Goal: Information Seeking & Learning: Compare options

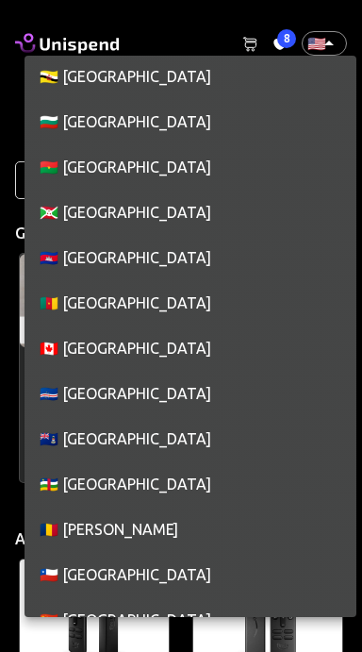
scroll to position [1472, 0]
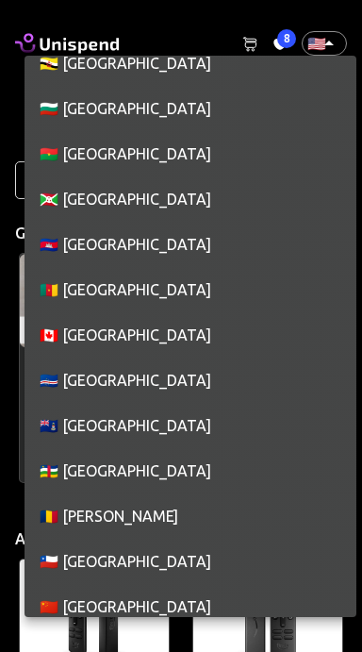
click at [123, 335] on li "🇨🇦 [GEOGRAPHIC_DATA]" at bounding box center [191, 334] width 332 height 45
type input "CA"
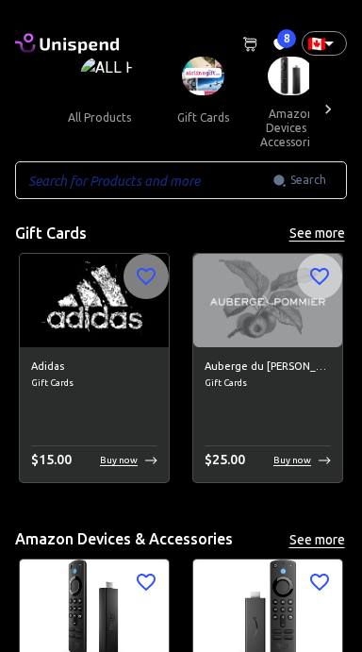
click at [206, 97] on button "gift cards" at bounding box center [202, 117] width 85 height 45
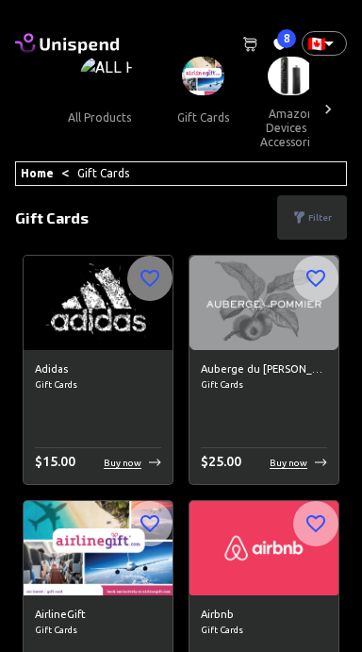
click at [278, 41] on span "8" at bounding box center [286, 38] width 19 height 19
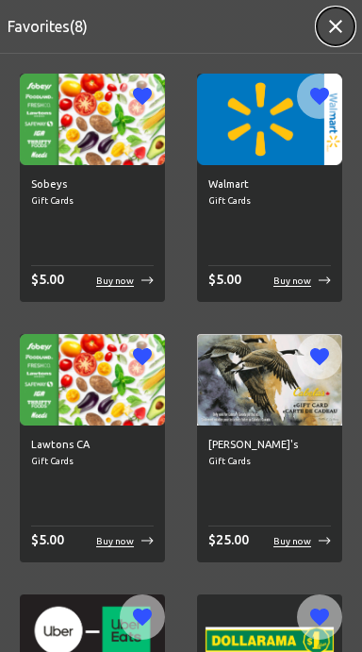
click at [332, 26] on icon "button" at bounding box center [336, 26] width 23 height 23
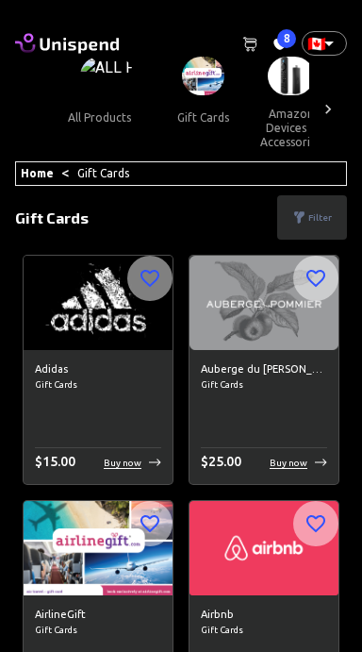
click at [196, 97] on button "gift cards" at bounding box center [202, 117] width 85 height 45
click at [206, 111] on button "gift cards" at bounding box center [202, 117] width 85 height 45
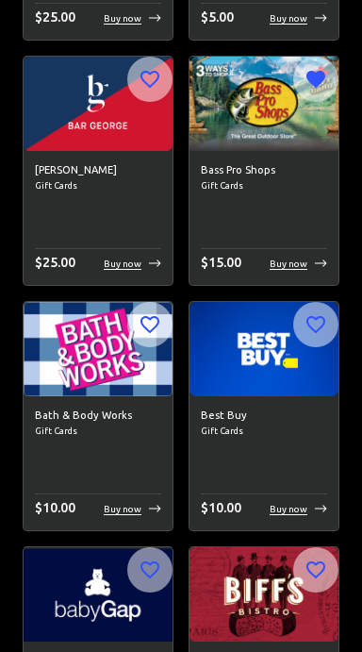
scroll to position [1430, 0]
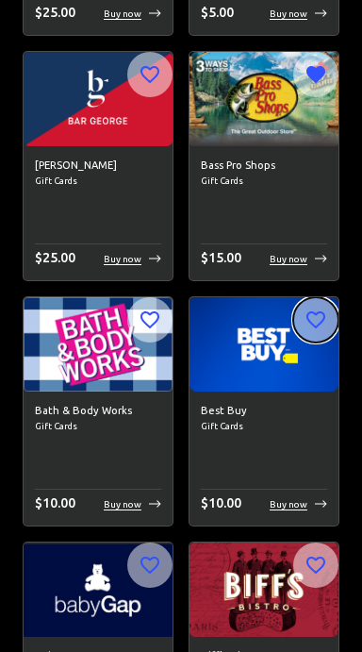
click at [304, 318] on button "button" at bounding box center [315, 319] width 45 height 45
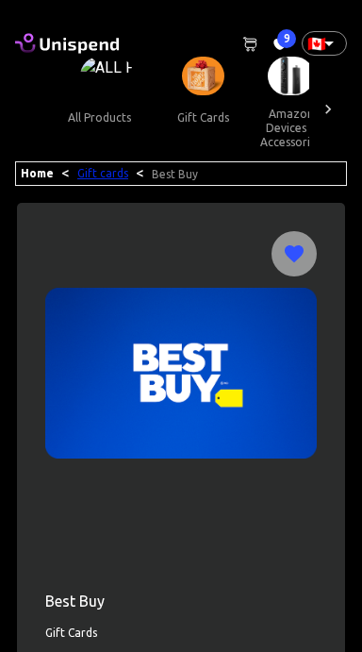
click at [103, 174] on link "Gift cards" at bounding box center [102, 173] width 51 height 12
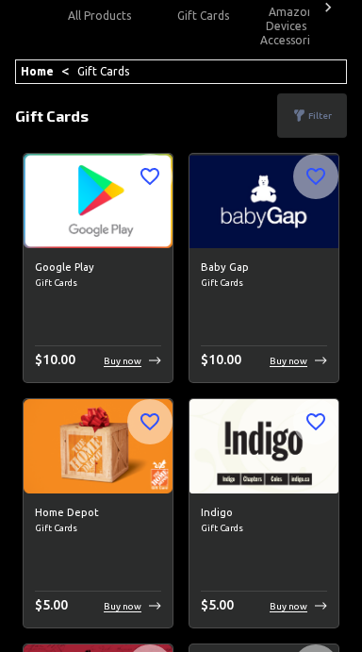
scroll to position [103, 0]
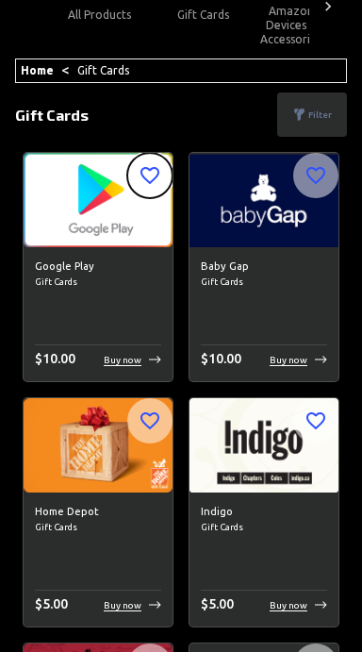
click at [155, 178] on icon "button" at bounding box center [150, 175] width 23 height 23
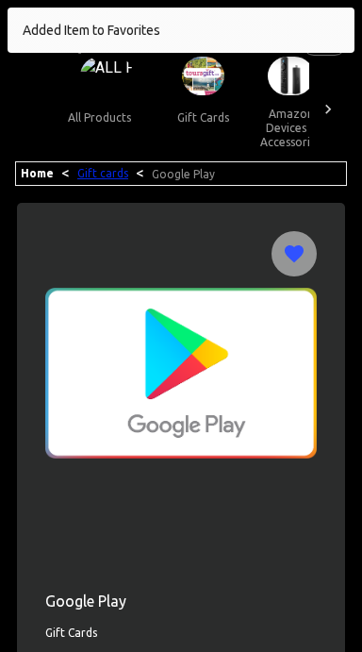
click at [97, 173] on link "Gift cards" at bounding box center [102, 173] width 51 height 12
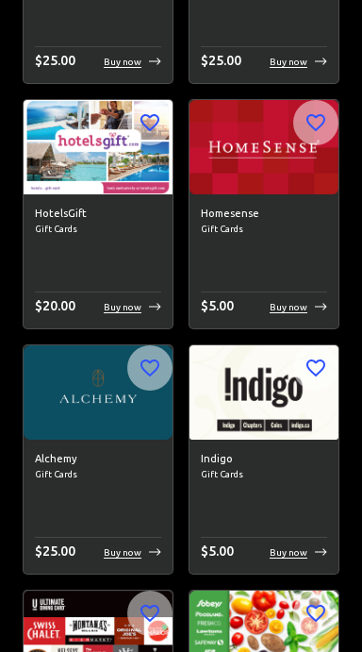
scroll to position [1880, 0]
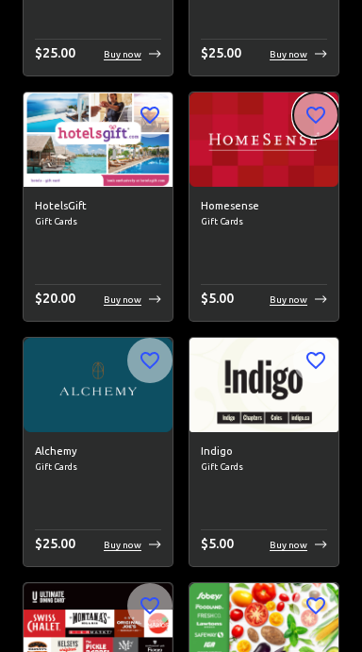
click at [312, 110] on icon "button" at bounding box center [316, 115] width 23 height 23
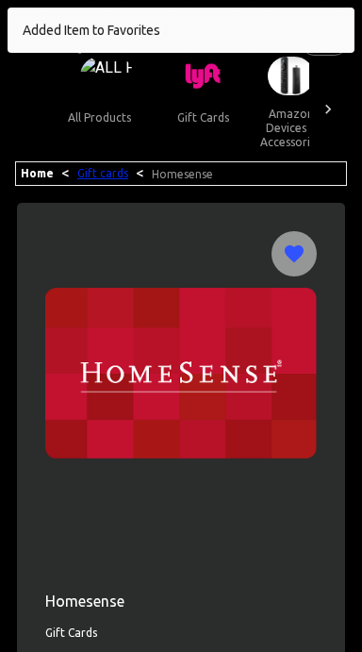
click at [96, 176] on link "Gift cards" at bounding box center [102, 173] width 51 height 12
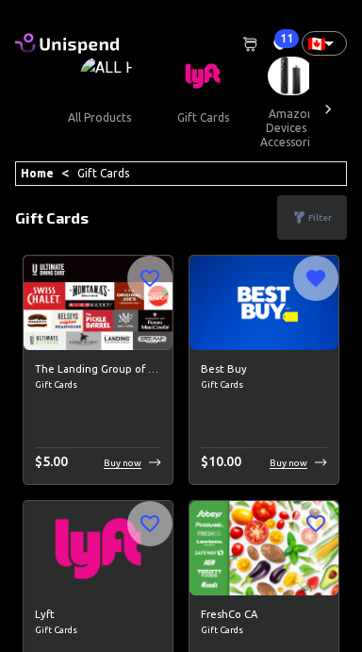
click at [80, 357] on div "The Landing Group of Restaurants Gift Cards $ 5.00 Buy now" at bounding box center [98, 417] width 149 height 135
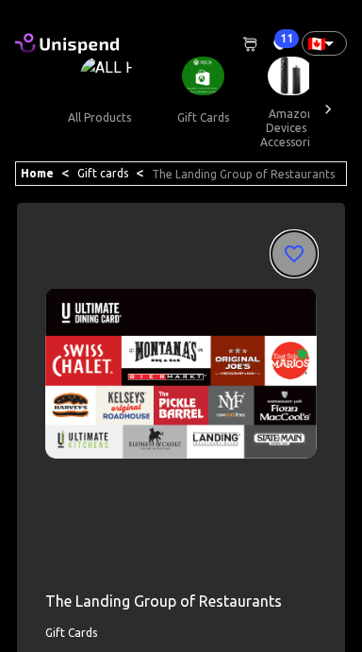
click at [295, 253] on icon "button" at bounding box center [294, 253] width 23 height 23
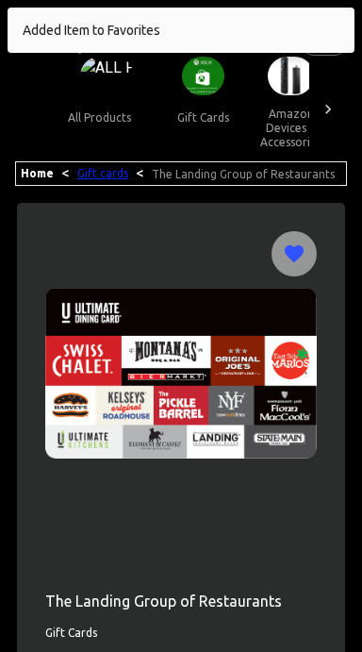
click at [95, 174] on link "Gift cards" at bounding box center [102, 173] width 51 height 12
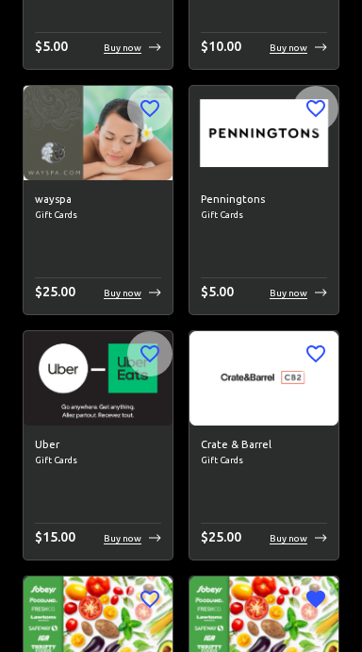
scroll to position [1892, 0]
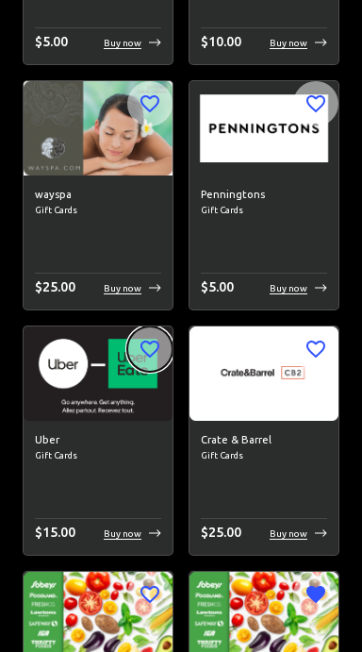
click at [147, 351] on icon "button" at bounding box center [150, 349] width 19 height 17
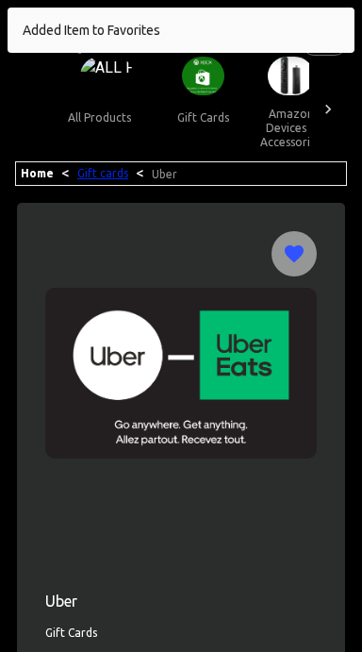
click at [107, 175] on link "Gift cards" at bounding box center [102, 173] width 51 height 12
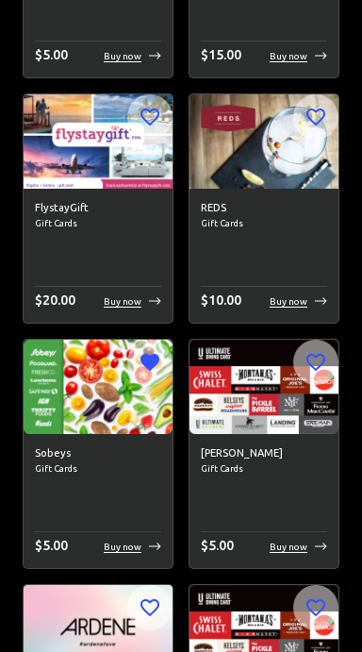
scroll to position [4092, 0]
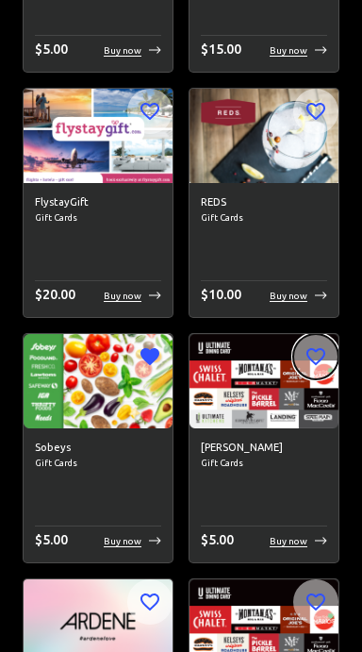
click at [309, 352] on icon "button" at bounding box center [316, 356] width 23 height 23
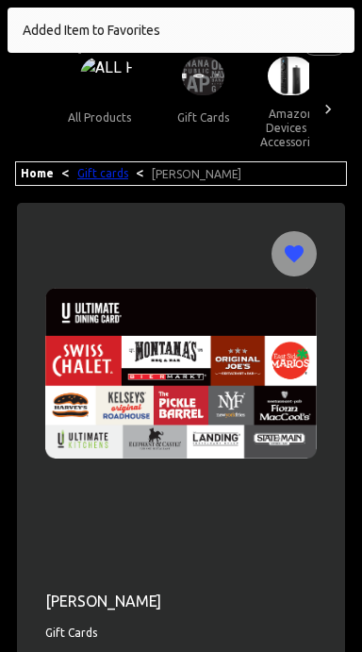
click at [93, 178] on link "Gift cards" at bounding box center [102, 173] width 51 height 12
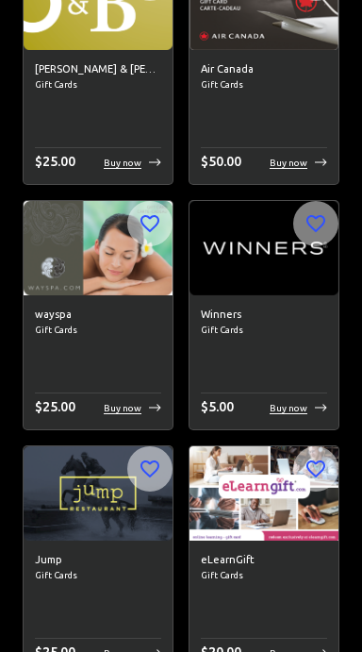
scroll to position [3987, 0]
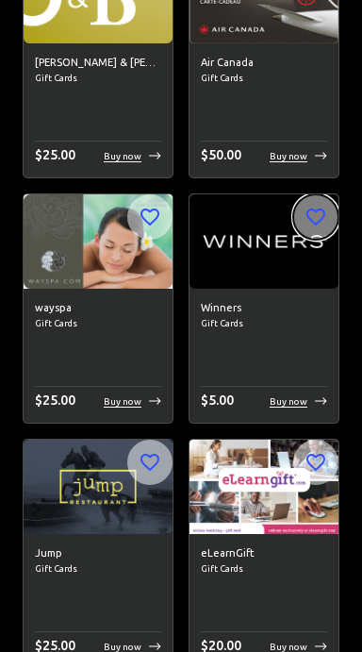
click at [318, 211] on icon "button" at bounding box center [316, 217] width 23 height 23
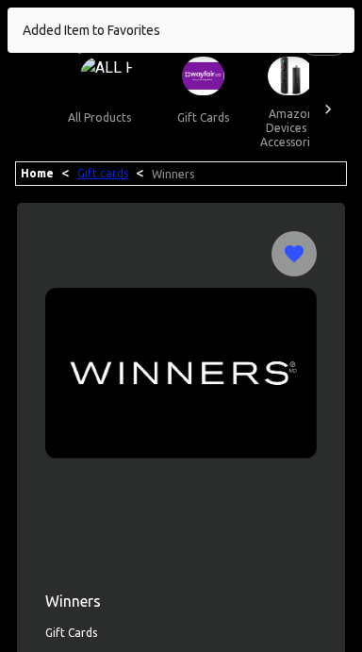
click at [101, 176] on link "Gift cards" at bounding box center [102, 173] width 51 height 12
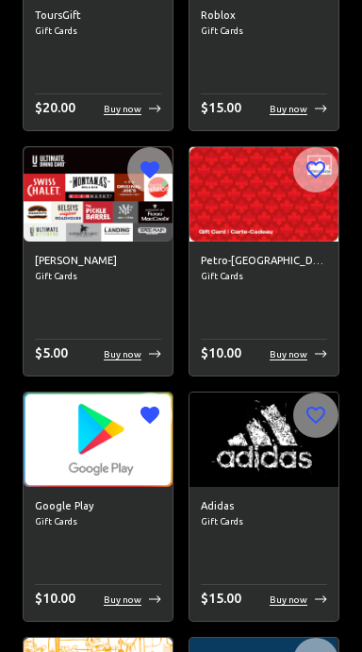
scroll to position [1337, 0]
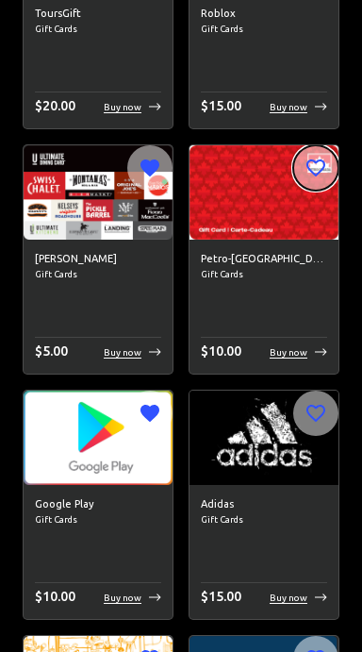
click at [323, 165] on icon "button" at bounding box center [316, 168] width 23 height 23
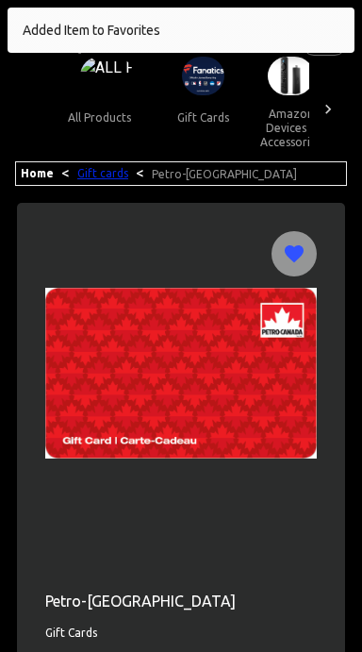
click at [98, 175] on link "Gift cards" at bounding box center [102, 173] width 51 height 12
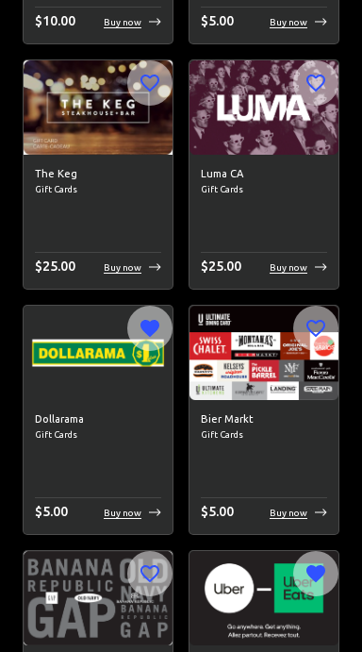
scroll to position [1914, 0]
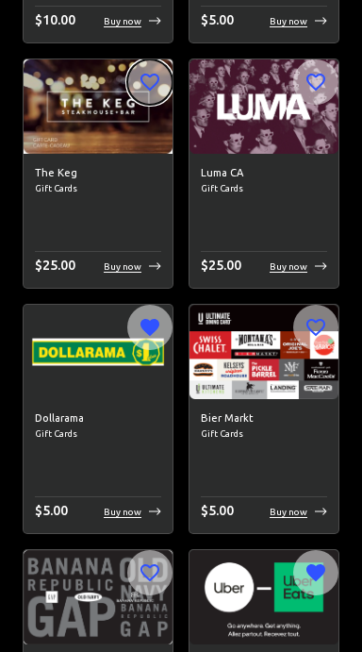
click at [147, 85] on icon "button" at bounding box center [150, 82] width 19 height 17
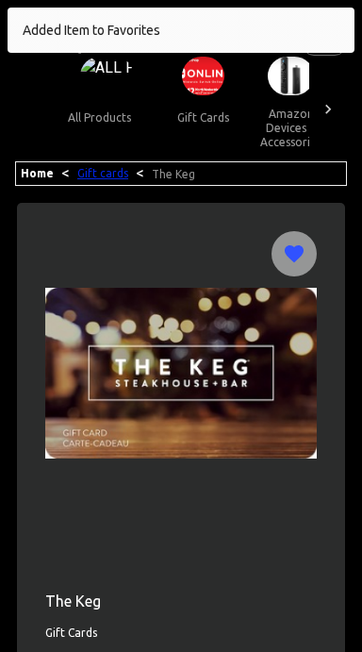
click at [97, 173] on link "Gift cards" at bounding box center [102, 173] width 51 height 12
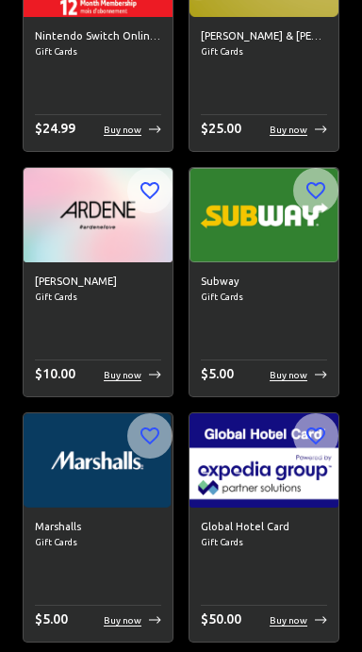
scroll to position [577, 0]
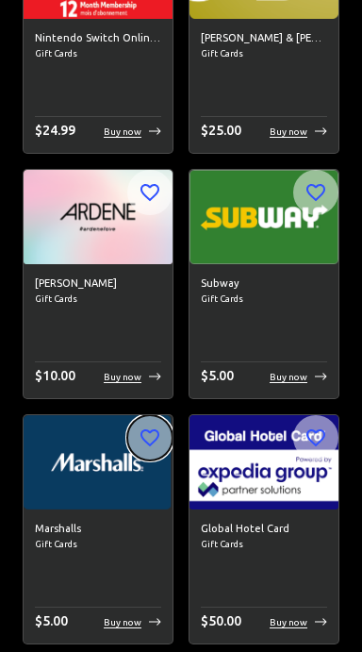
click at [150, 437] on icon "button" at bounding box center [150, 437] width 23 height 23
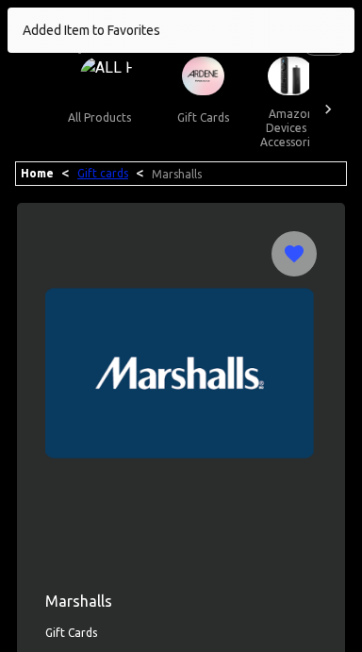
click at [96, 176] on link "Gift cards" at bounding box center [102, 173] width 51 height 12
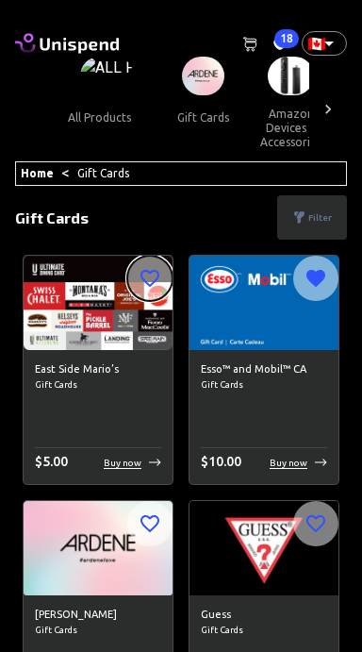
click at [148, 282] on icon "button" at bounding box center [150, 278] width 19 height 17
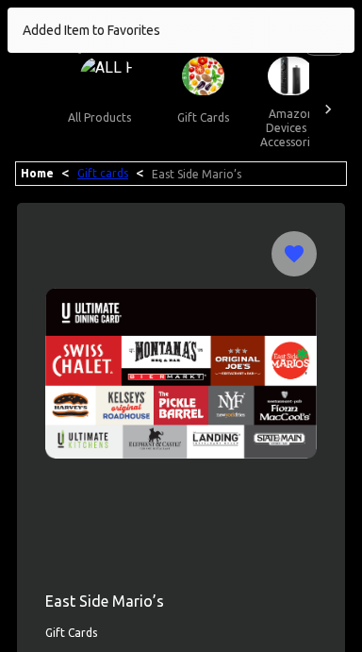
click at [97, 174] on link "Gift cards" at bounding box center [102, 173] width 51 height 12
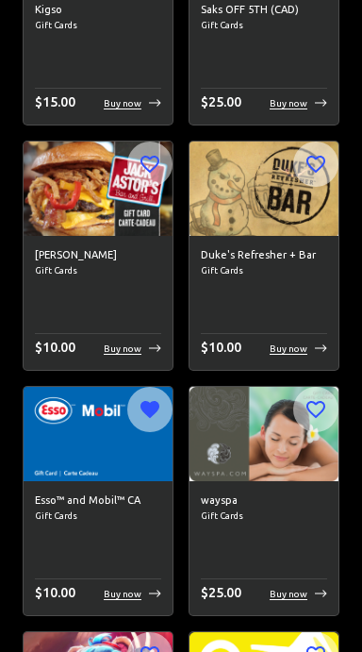
scroll to position [2078, 0]
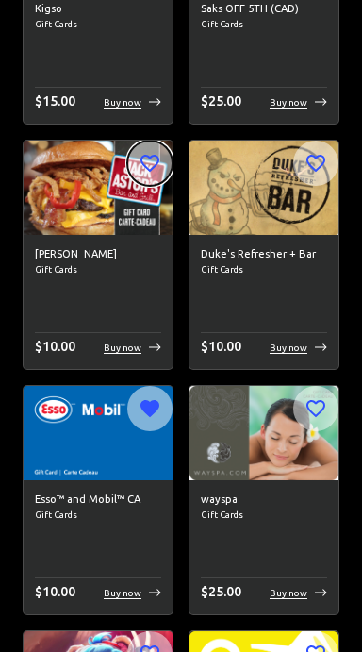
click at [157, 159] on icon "button" at bounding box center [150, 163] width 19 height 17
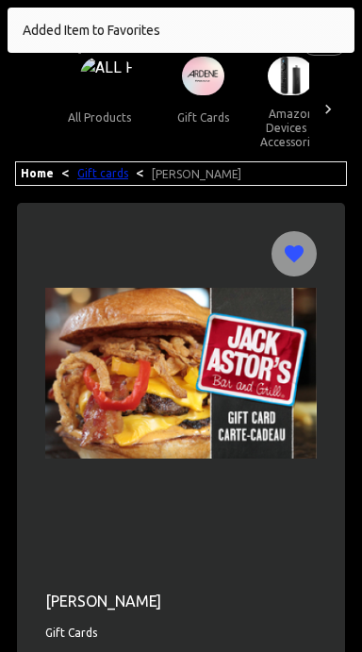
click at [91, 172] on link "Gift cards" at bounding box center [102, 173] width 51 height 12
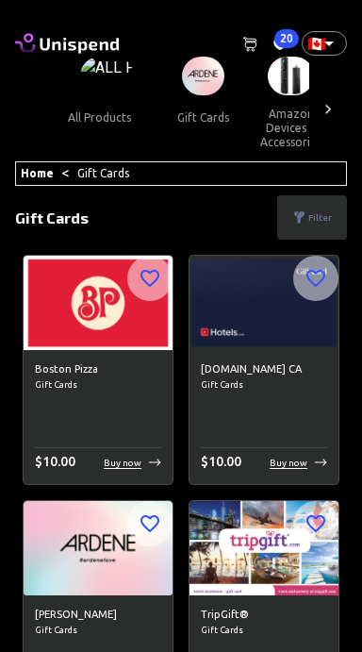
click at [326, 444] on div "[DOMAIN_NAME] CA Gift Cards $ 10.00 Buy now" at bounding box center [264, 417] width 149 height 135
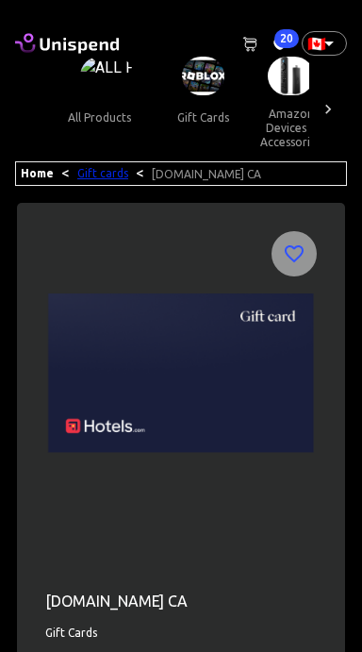
click at [104, 176] on link "Gift cards" at bounding box center [102, 173] width 51 height 12
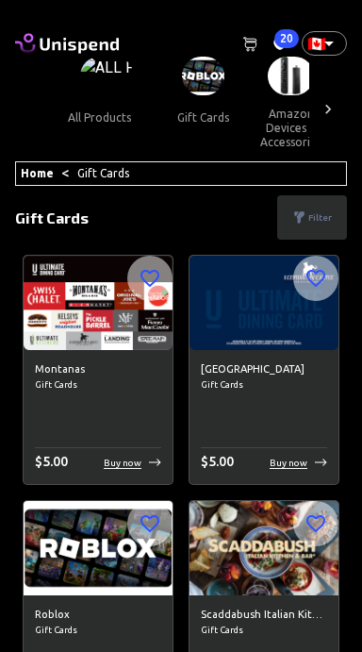
click at [149, 278] on icon "button" at bounding box center [150, 278] width 23 height 23
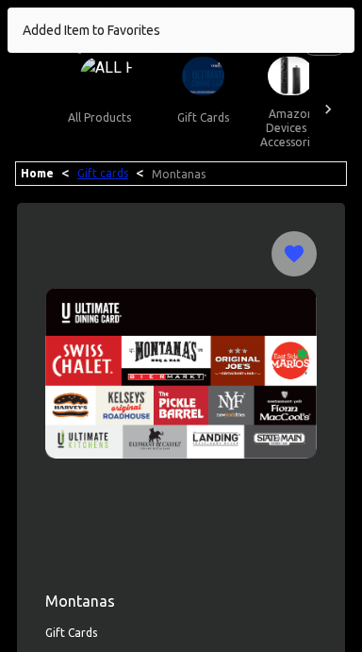
click at [92, 176] on link "Gift cards" at bounding box center [102, 173] width 51 height 12
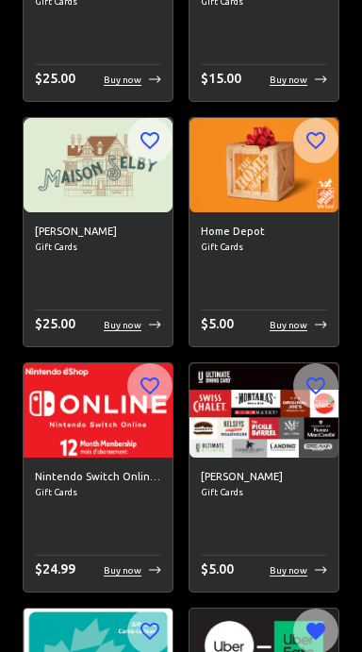
scroll to position [2836, 0]
click at [324, 146] on icon "button" at bounding box center [316, 140] width 23 height 23
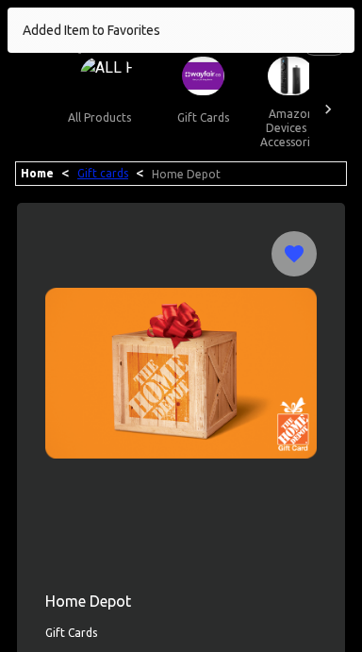
click at [101, 175] on link "Gift cards" at bounding box center [102, 173] width 51 height 12
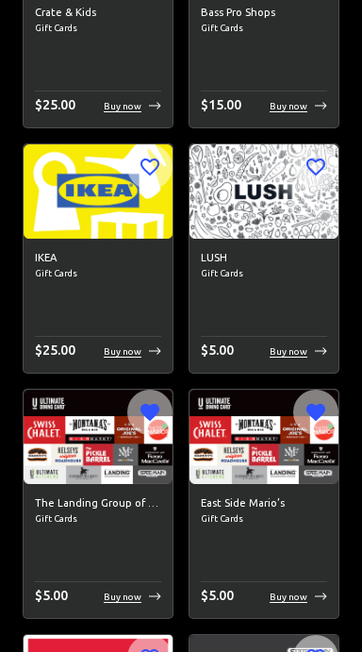
scroll to position [847, 0]
click at [159, 162] on icon "button" at bounding box center [150, 167] width 19 height 17
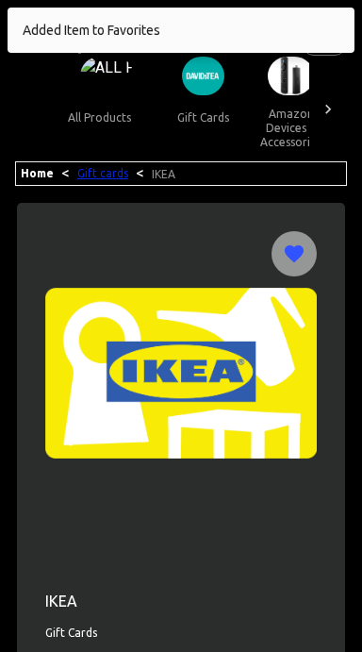
click at [103, 173] on link "Gift cards" at bounding box center [102, 173] width 51 height 12
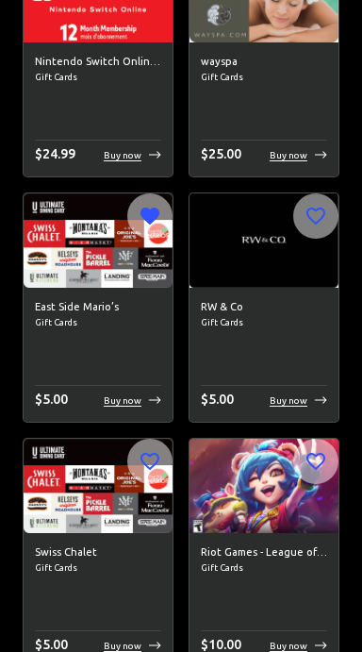
scroll to position [3012, 0]
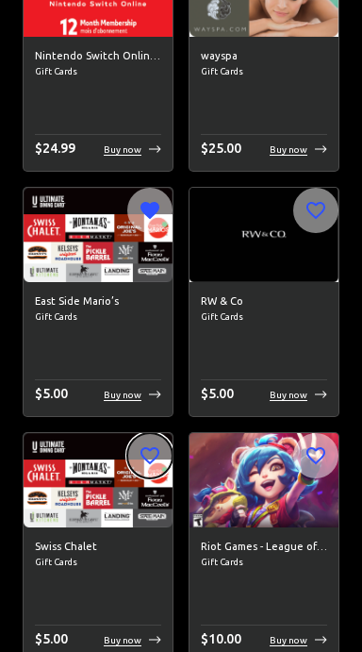
click at [152, 460] on icon "button" at bounding box center [150, 455] width 19 height 17
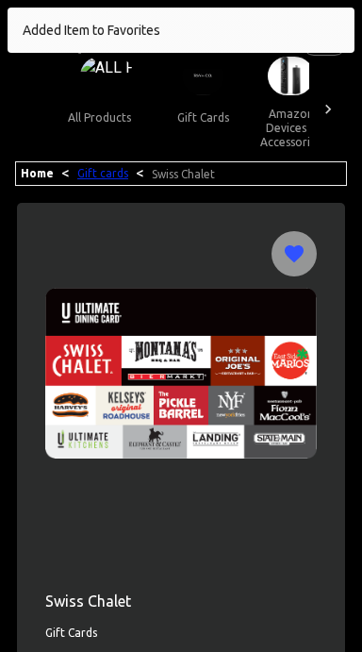
click at [92, 176] on link "Gift cards" at bounding box center [102, 173] width 51 height 12
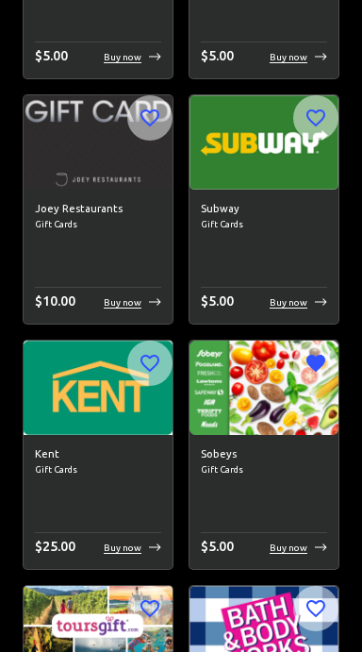
scroll to position [3594, 0]
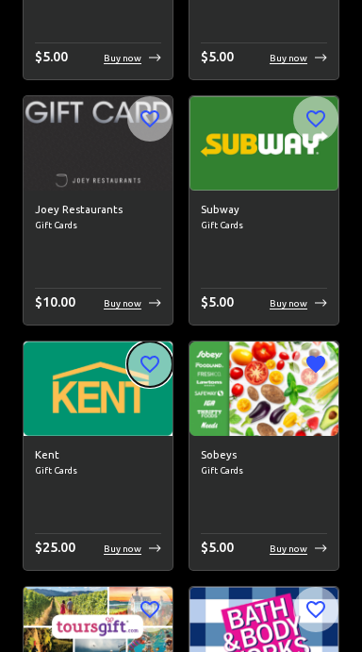
click at [143, 359] on icon "button" at bounding box center [150, 364] width 23 height 23
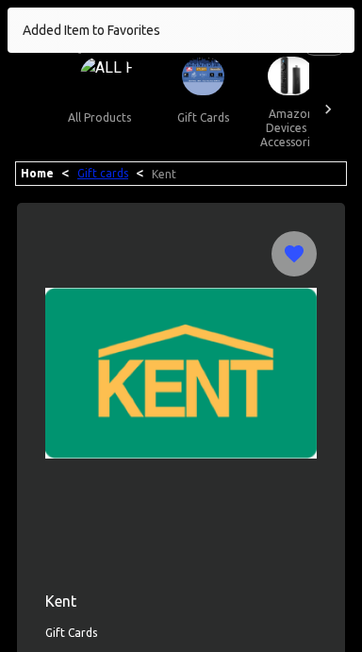
click at [89, 175] on link "Gift cards" at bounding box center [102, 173] width 51 height 12
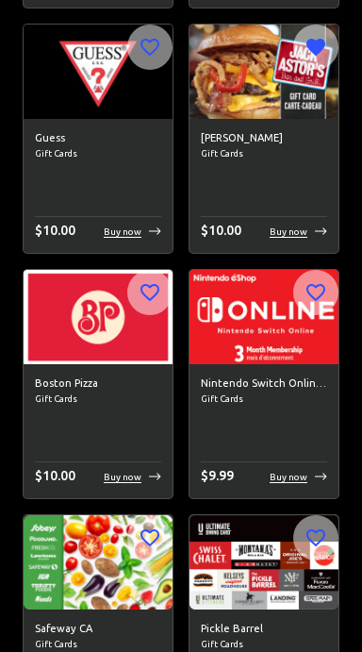
scroll to position [8820, 0]
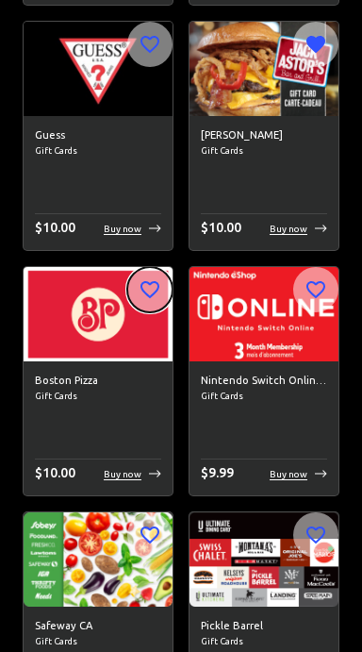
click at [141, 290] on icon "button" at bounding box center [150, 289] width 23 height 23
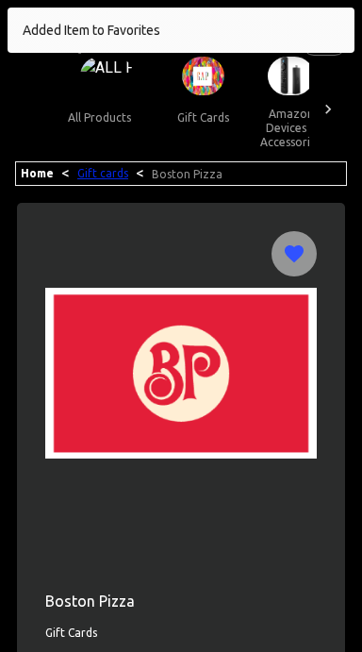
click at [91, 173] on link "Gift cards" at bounding box center [102, 173] width 51 height 12
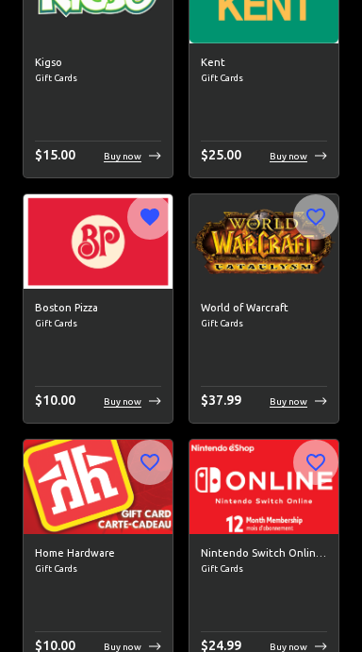
scroll to position [12817, 0]
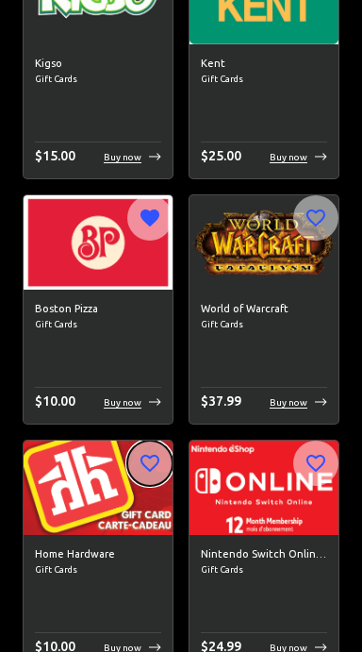
click at [159, 460] on icon "button" at bounding box center [150, 463] width 19 height 17
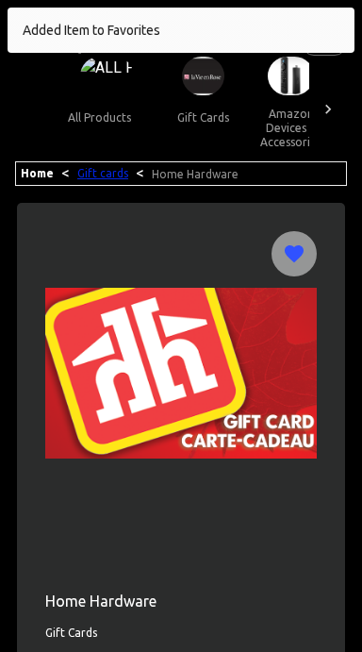
click at [97, 174] on link "Gift cards" at bounding box center [102, 173] width 51 height 12
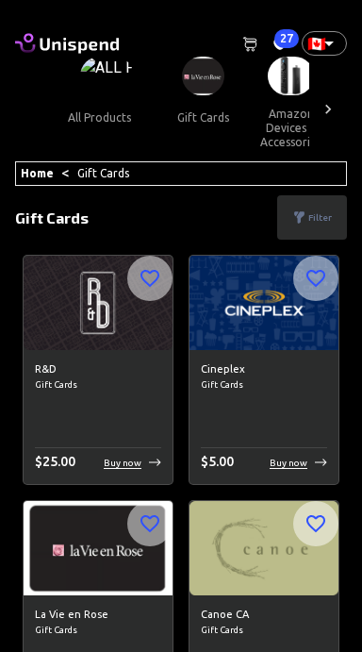
click at [285, 42] on span "27" at bounding box center [287, 38] width 25 height 19
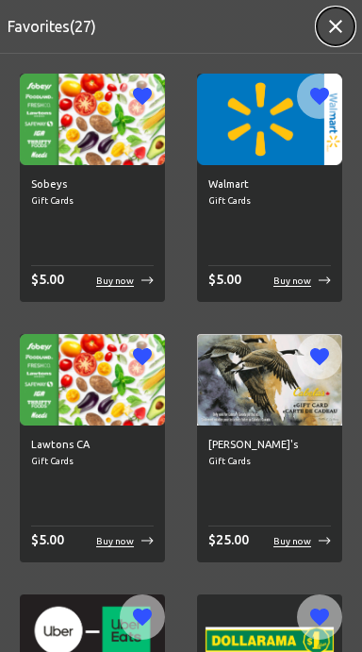
click at [325, 28] on icon "button" at bounding box center [336, 26] width 23 height 23
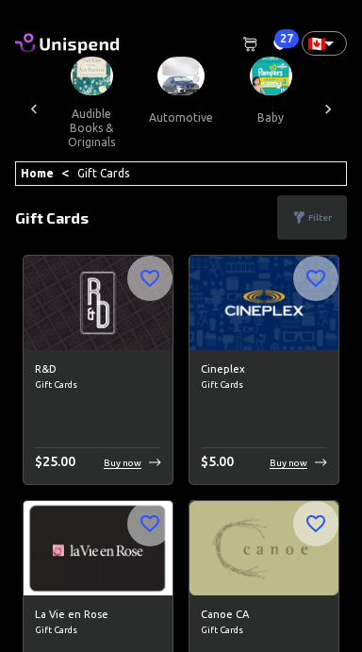
scroll to position [0, 369]
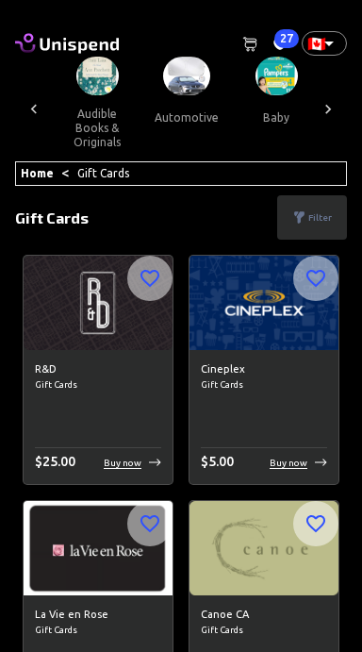
click at [173, 130] on button "automotive" at bounding box center [187, 117] width 94 height 45
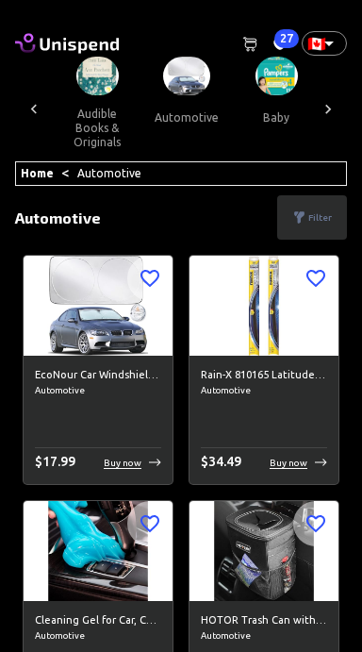
click at [114, 342] on img at bounding box center [98, 305] width 149 height 99
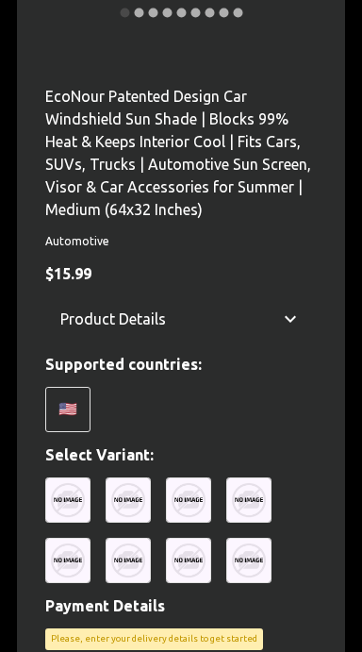
scroll to position [521, 0]
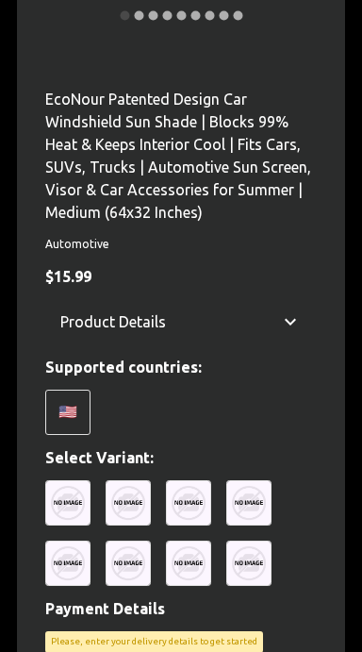
click at [71, 419] on div "🇺🇸" at bounding box center [67, 412] width 45 height 45
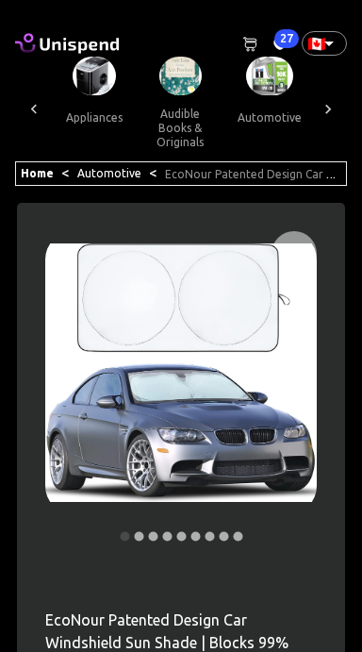
click at [39, 108] on icon at bounding box center [34, 109] width 19 height 19
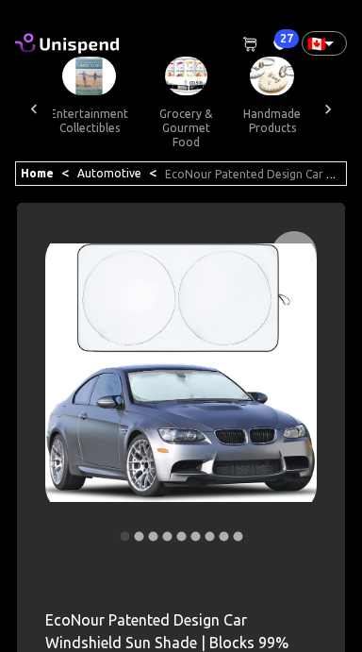
scroll to position [0, 1257]
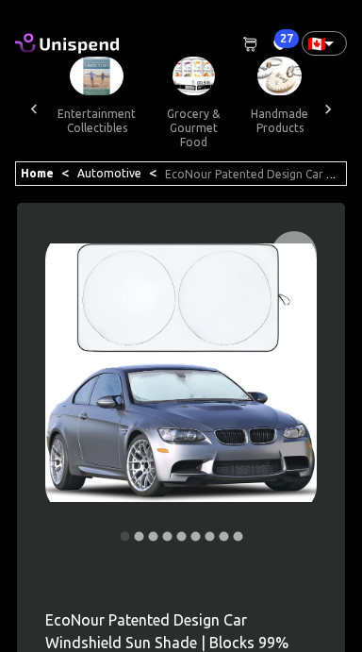
click at [187, 82] on img at bounding box center [194, 76] width 42 height 39
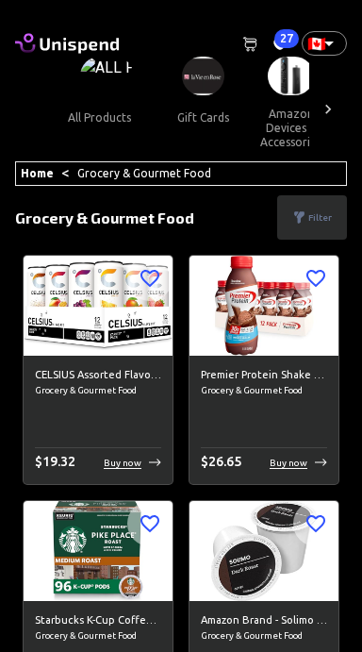
click at [198, 125] on button "gift cards" at bounding box center [202, 117] width 85 height 45
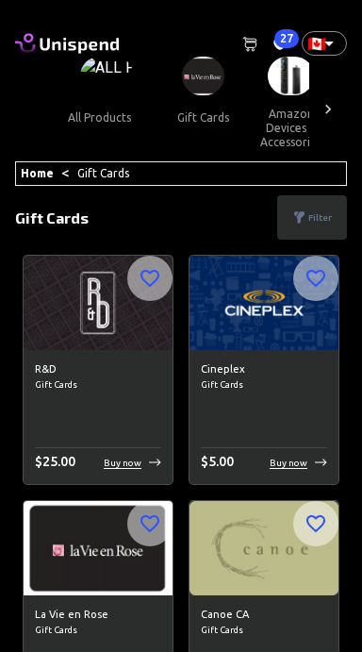
click at [310, 221] on p "Filter" at bounding box center [321, 217] width 24 height 14
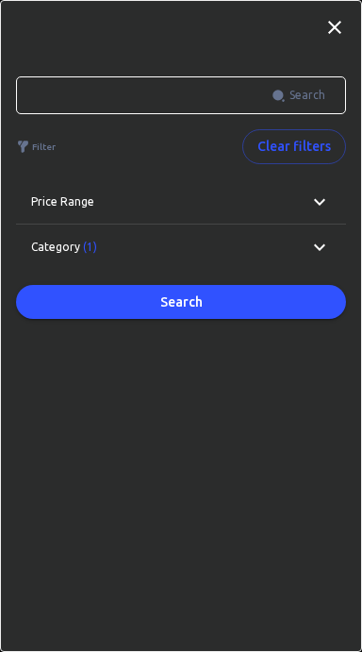
scroll to position [21, 0]
click at [317, 251] on icon at bounding box center [320, 247] width 23 height 23
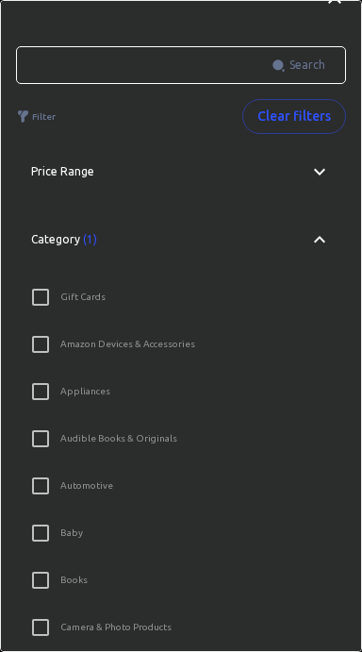
scroll to position [0, 0]
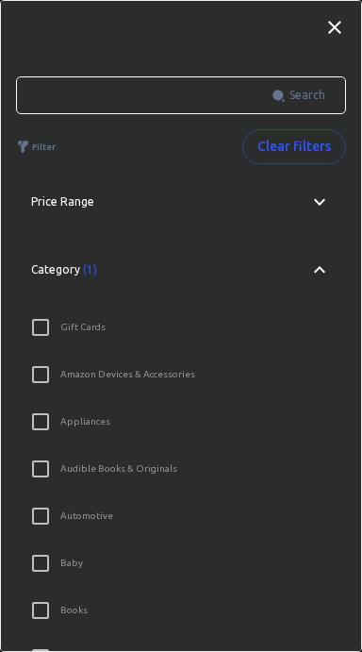
click at [55, 319] on input "Gift Cards" at bounding box center [41, 328] width 40 height 40
checkbox input "true"
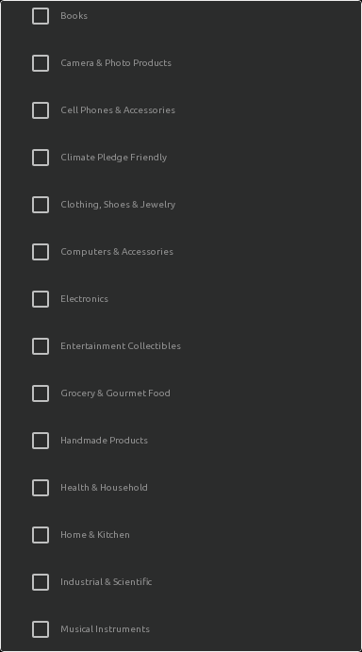
scroll to position [596, 0]
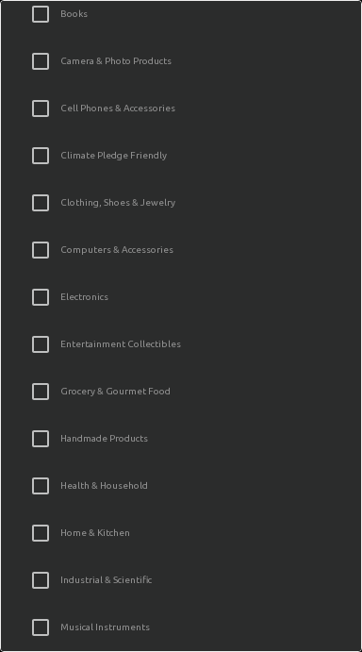
click at [58, 381] on input "Grocery & Gourmet Food" at bounding box center [41, 392] width 40 height 40
checkbox input "true"
checkbox input "false"
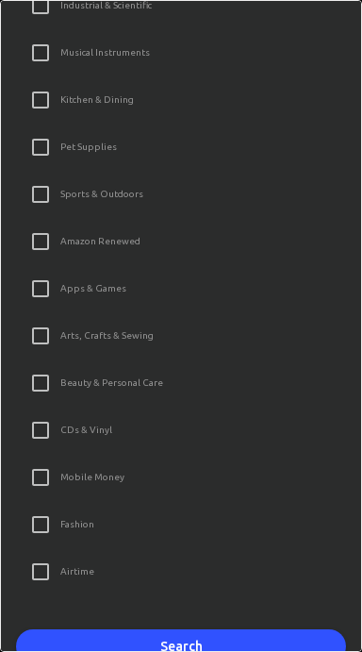
scroll to position [1196, 0]
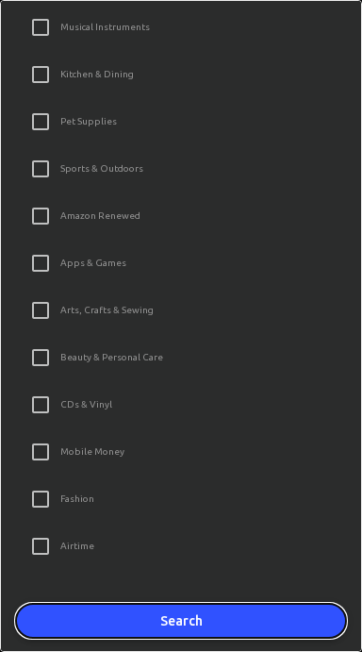
click at [222, 627] on button "Search" at bounding box center [181, 621] width 330 height 35
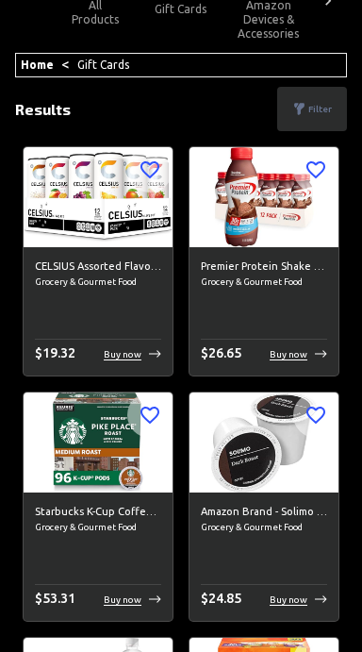
scroll to position [0, 0]
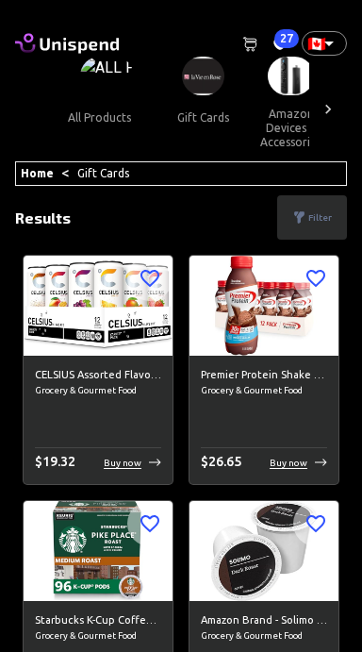
click at [108, 336] on img at bounding box center [98, 305] width 149 height 99
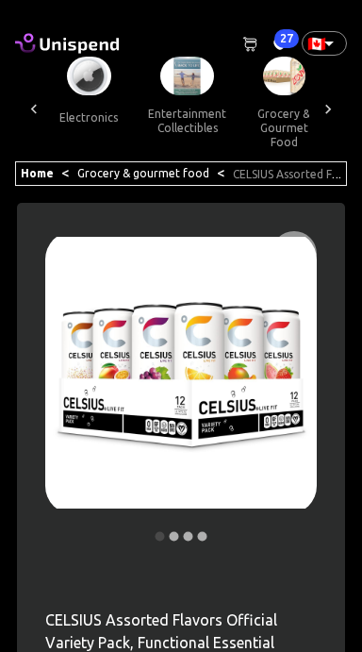
click at [34, 94] on div at bounding box center [34, 109] width 38 height 105
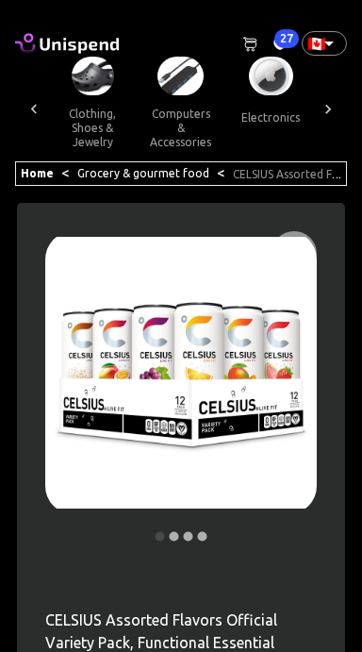
scroll to position [0, 975]
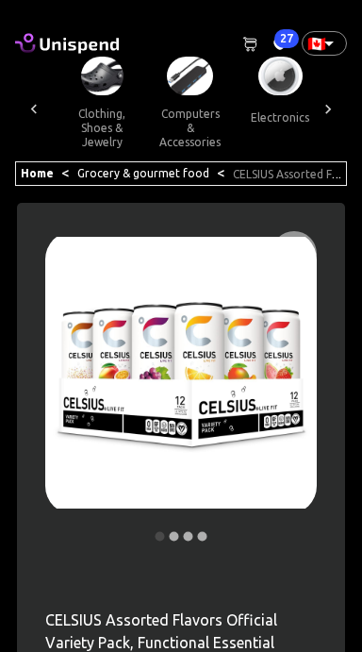
click at [31, 109] on icon at bounding box center [34, 109] width 19 height 19
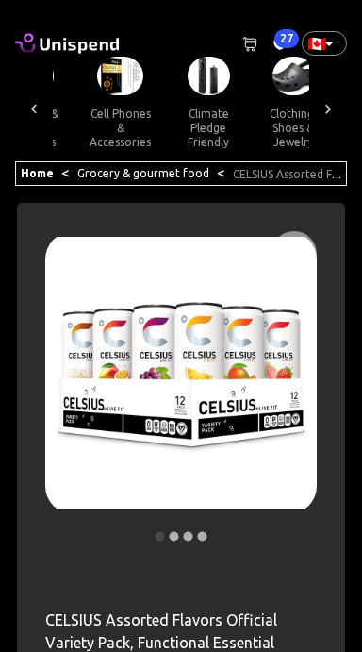
click at [31, 100] on icon at bounding box center [34, 109] width 19 height 19
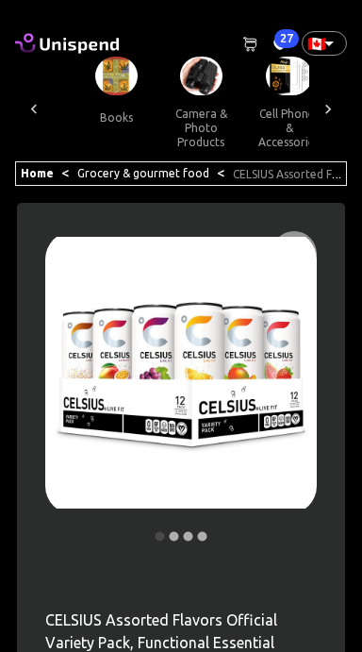
scroll to position [0, 592]
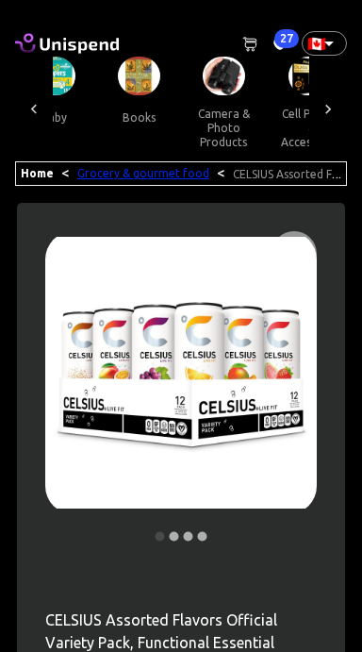
click at [98, 176] on link "Grocery & gourmet food" at bounding box center [143, 173] width 132 height 12
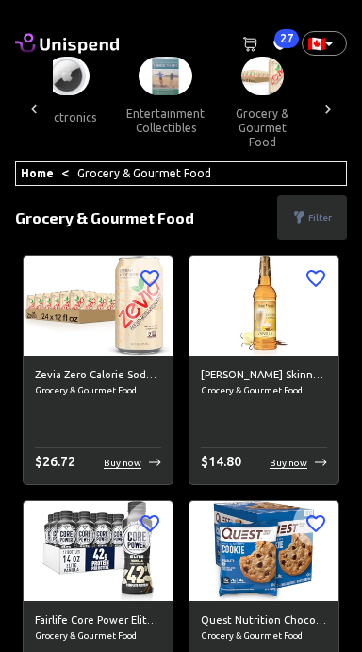
scroll to position [0, 1166]
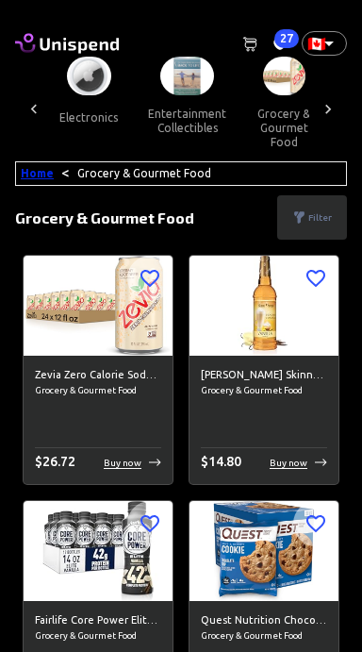
click at [31, 174] on link "Home" at bounding box center [37, 173] width 33 height 12
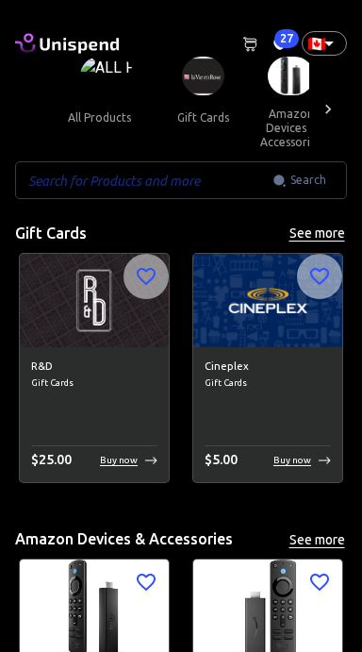
click at [121, 188] on input "text" at bounding box center [144, 180] width 258 height 38
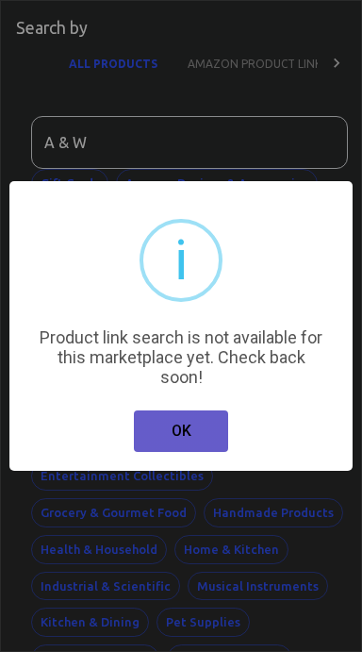
click at [198, 426] on button "OK" at bounding box center [181, 431] width 94 height 42
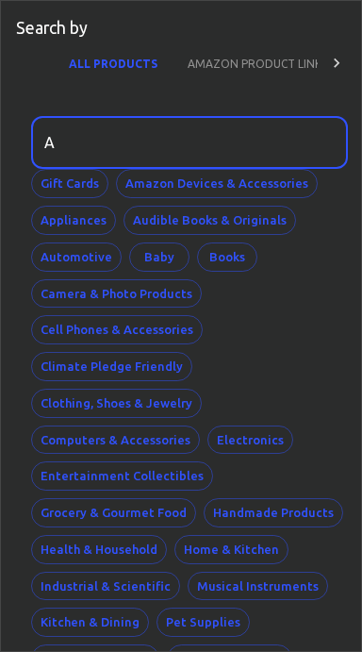
type input "A"
type input "Sobeys"
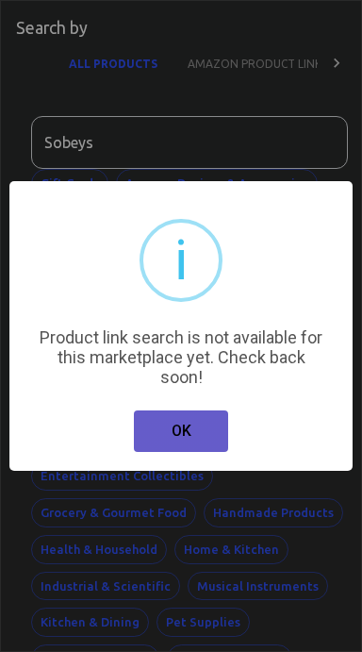
click at [194, 434] on button "OK" at bounding box center [181, 431] width 94 height 42
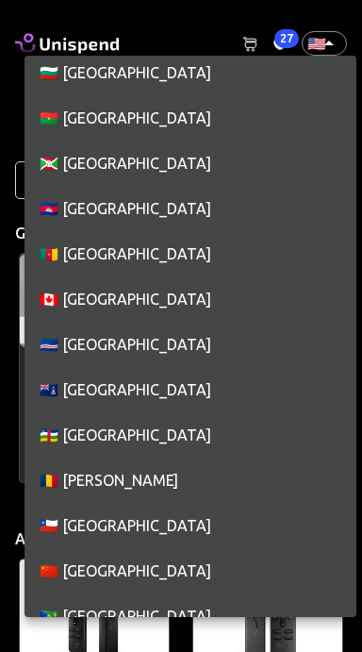
scroll to position [1501, 0]
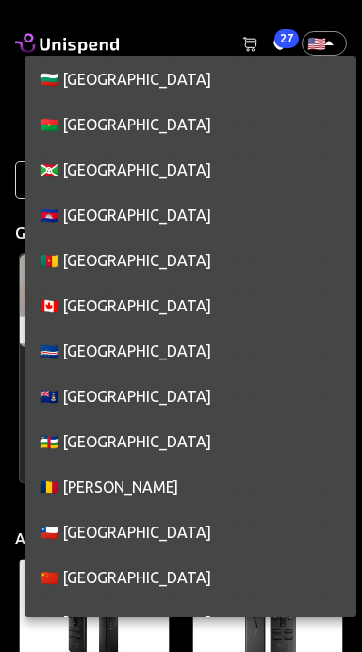
click at [143, 312] on li "🇨🇦 [GEOGRAPHIC_DATA]" at bounding box center [191, 305] width 332 height 45
type input "CA"
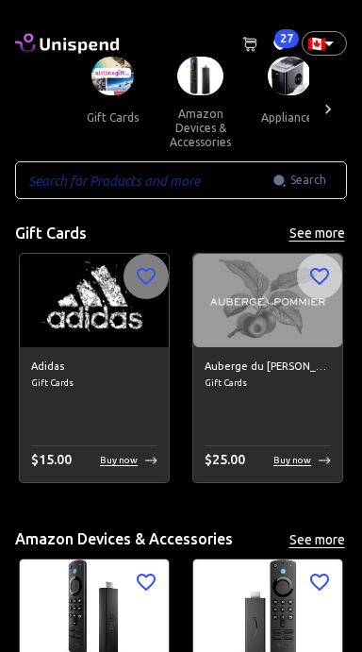
scroll to position [0, 92]
click at [276, 43] on icon at bounding box center [280, 44] width 12 height 11
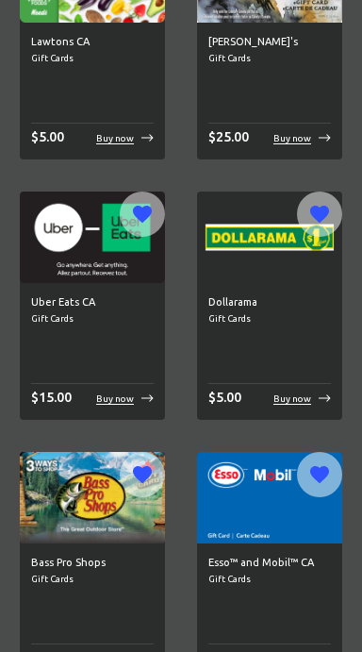
scroll to position [0, 0]
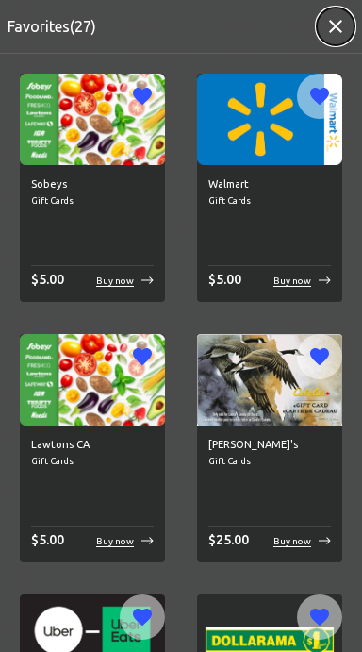
click at [327, 30] on icon "button" at bounding box center [336, 26] width 23 height 23
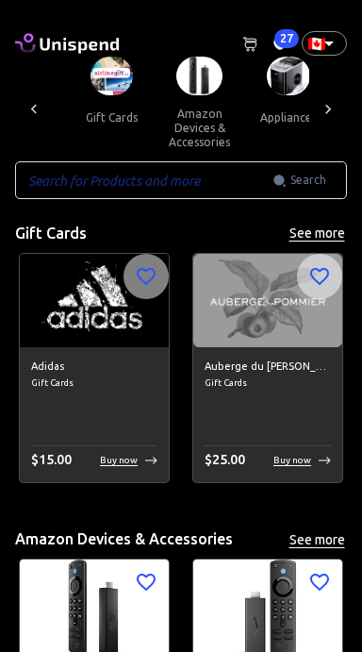
click at [106, 118] on button "gift cards" at bounding box center [111, 117] width 85 height 45
